Goal: Navigation & Orientation: Find specific page/section

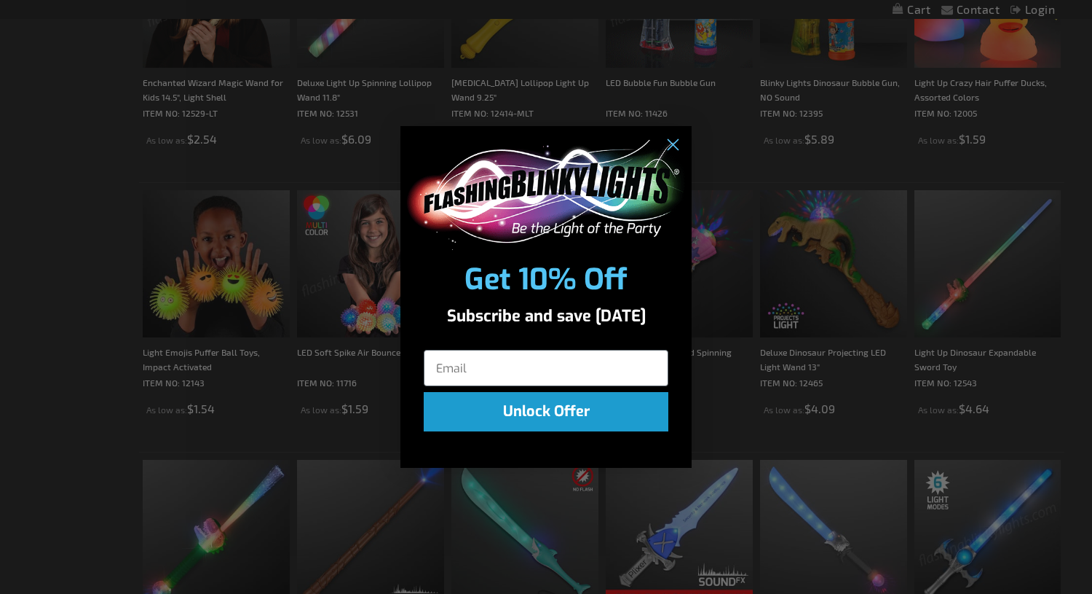
scroll to position [1344, 0]
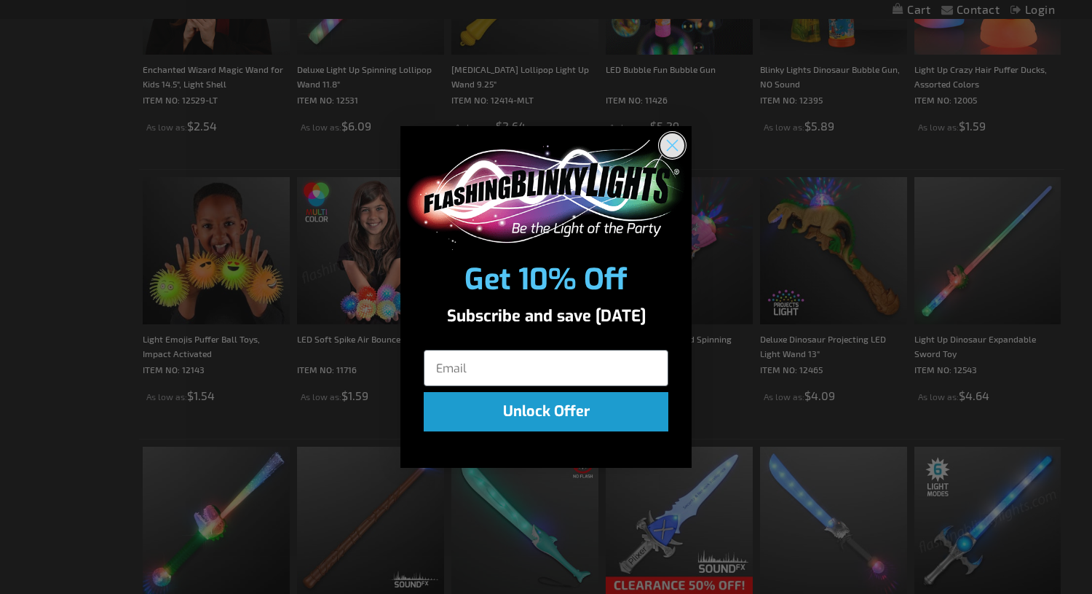
click at [675, 146] on circle "Close dialog" at bounding box center [673, 145] width 24 height 24
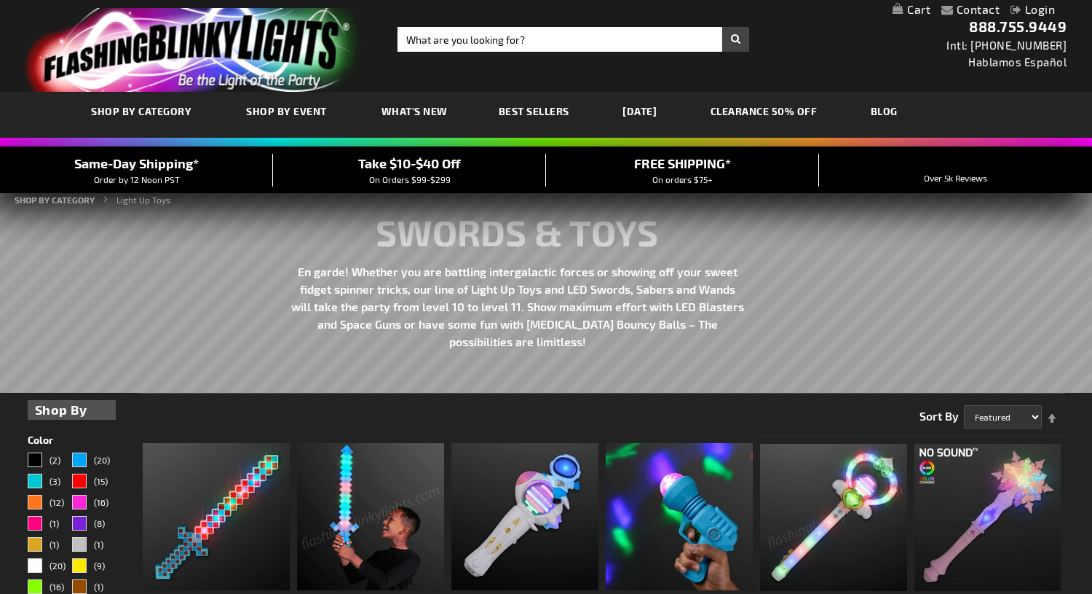
scroll to position [0, 0]
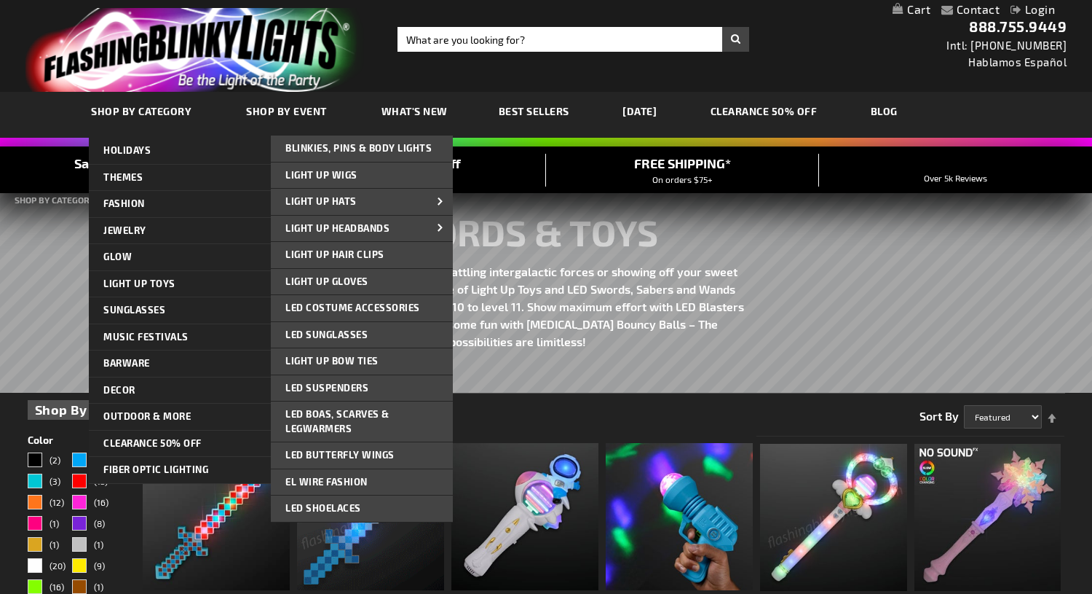
click at [379, 142] on span "Blinkies, Pins & Body Lights" at bounding box center [358, 148] width 146 height 12
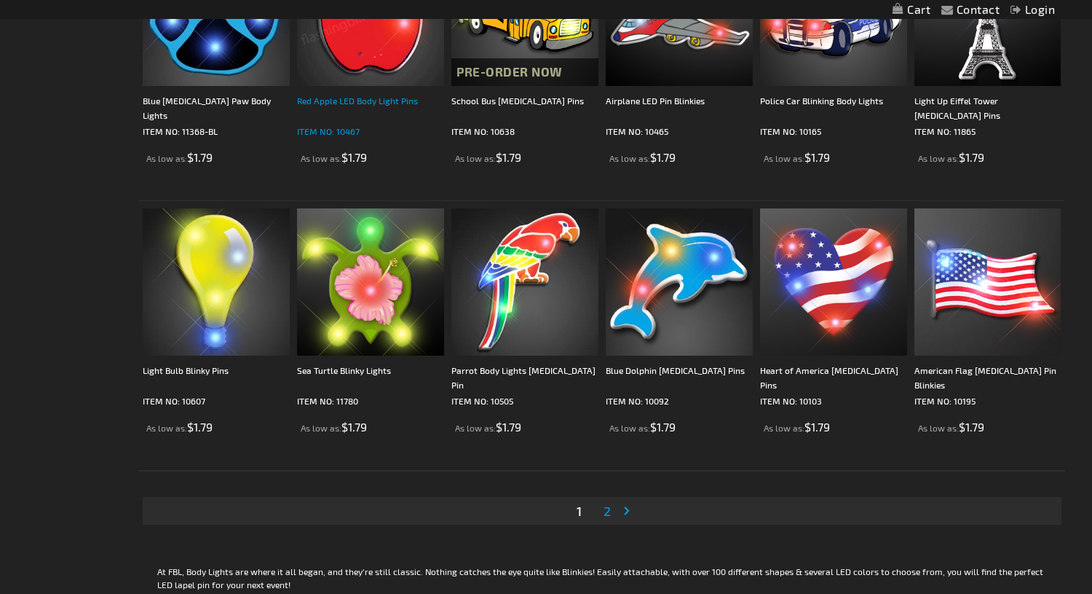
scroll to position [2538, 0]
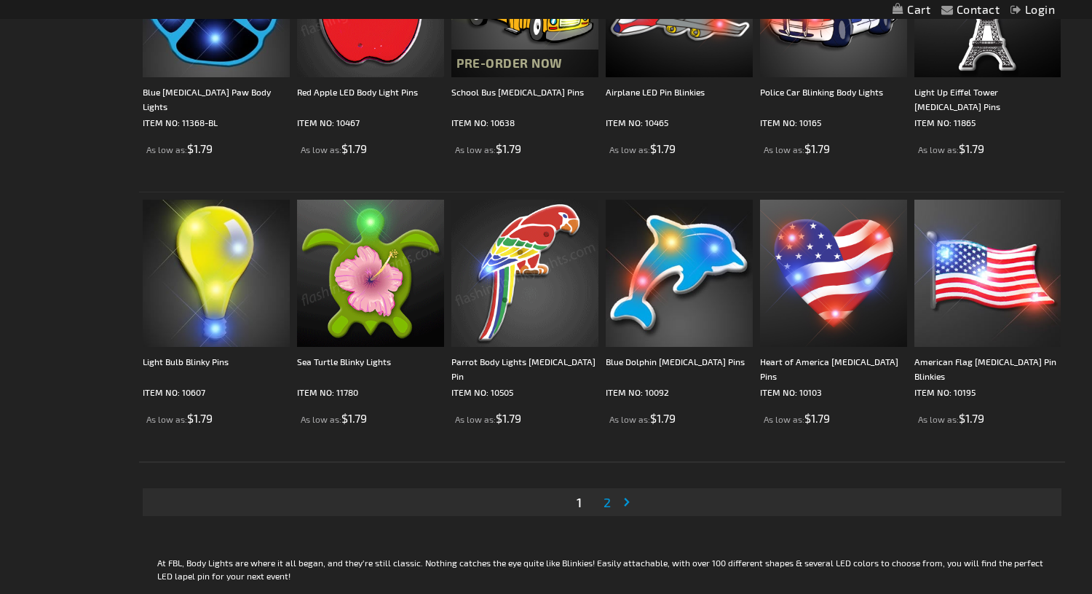
click at [607, 502] on span "2" at bounding box center [607, 502] width 7 height 16
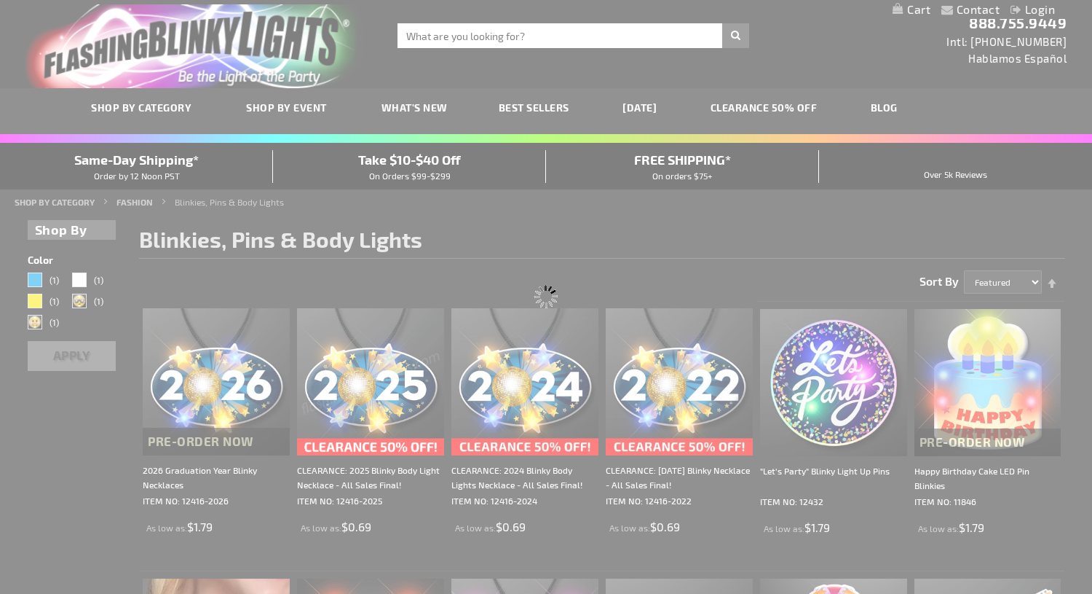
scroll to position [0, 0]
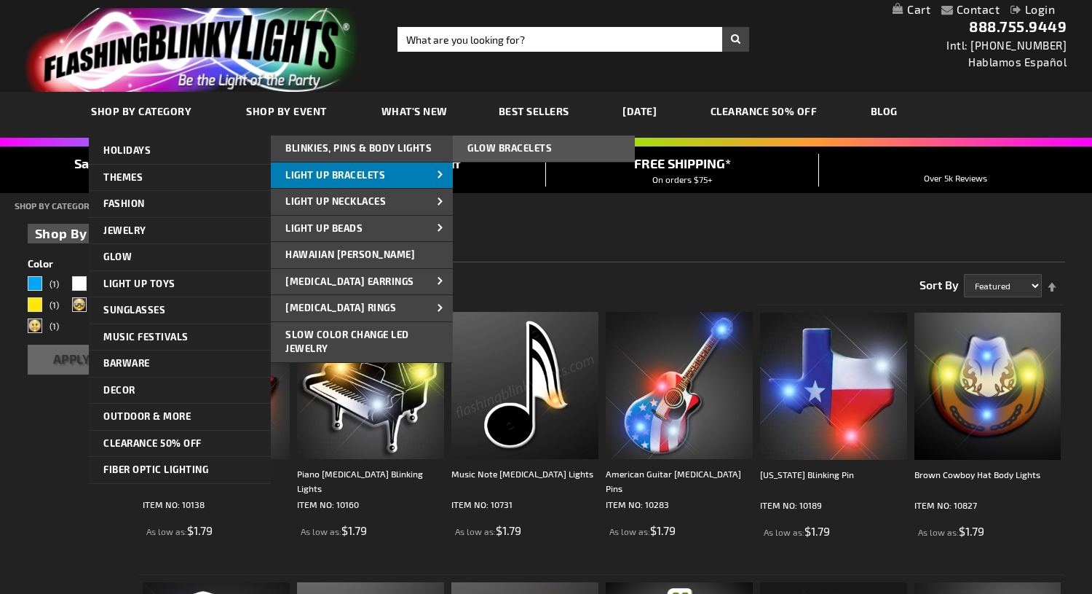
click at [310, 179] on span "Light Up Bracelets" at bounding box center [335, 175] width 100 height 12
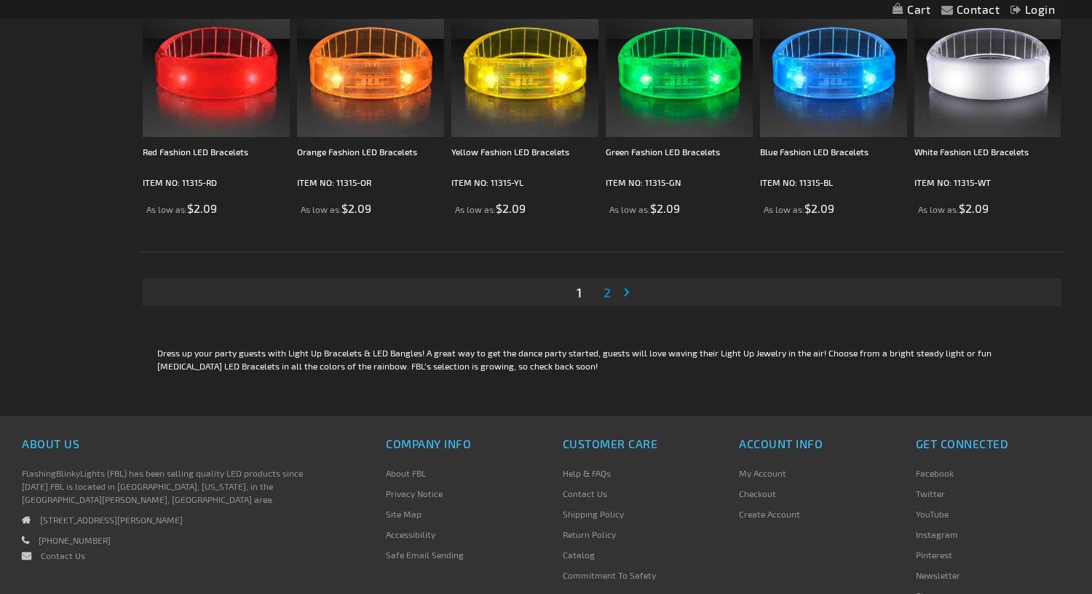
scroll to position [2785, 0]
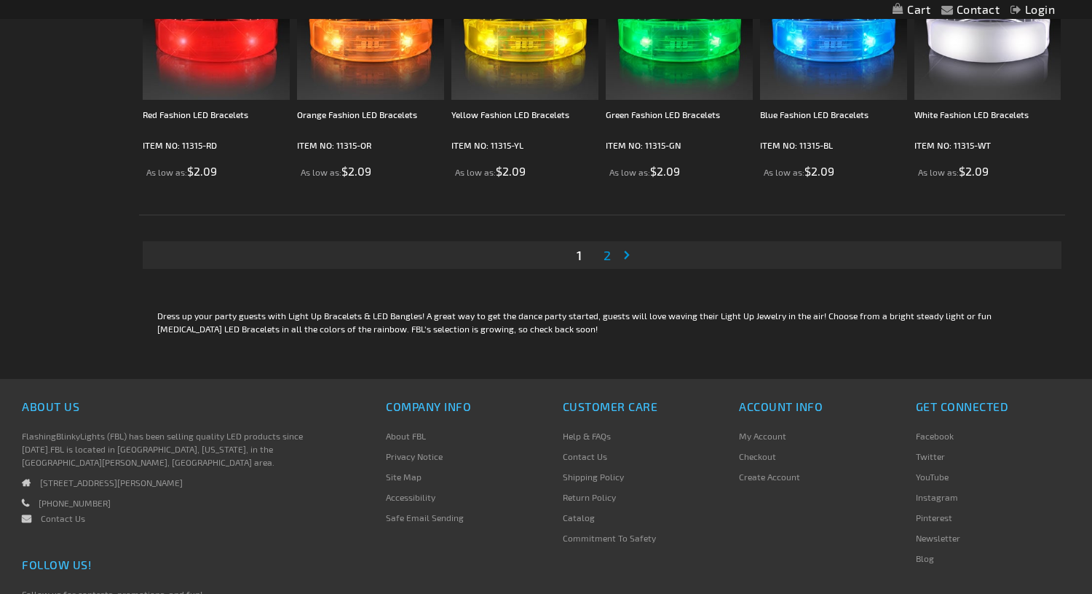
click at [605, 256] on span "2" at bounding box center [607, 255] width 7 height 16
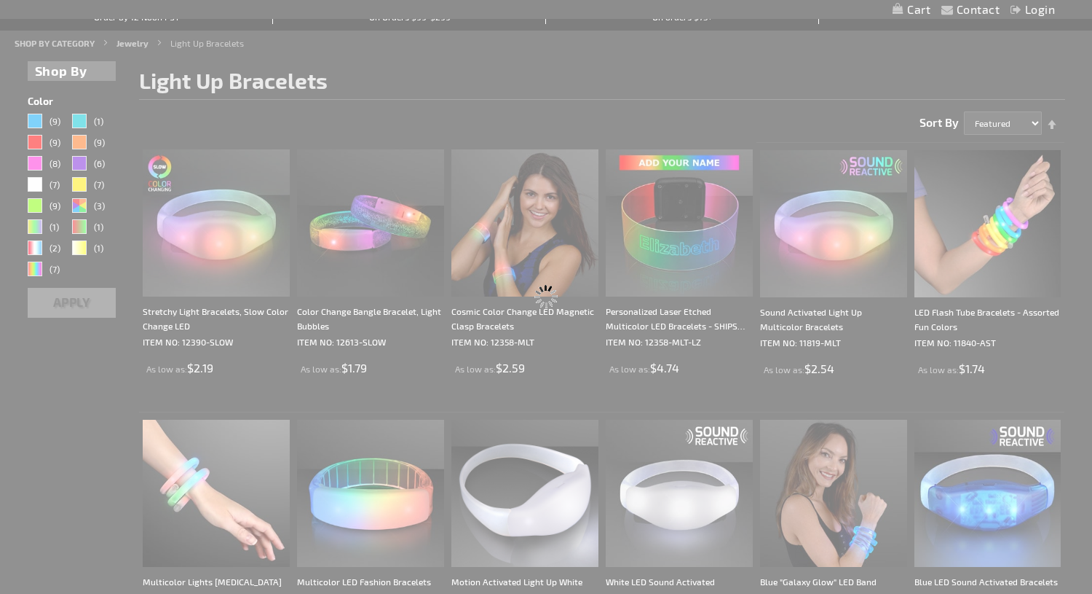
scroll to position [0, 0]
